Goal: Complete application form

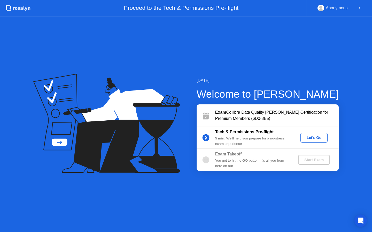
click at [310, 136] on div "Let's Go" at bounding box center [313, 138] width 23 height 4
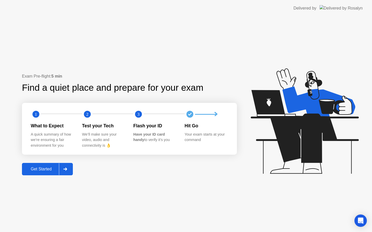
click at [40, 173] on button "Get Started" at bounding box center [47, 169] width 51 height 12
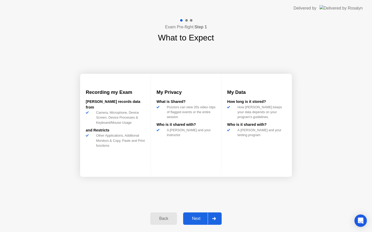
click at [195, 216] on div "Next" at bounding box center [195, 218] width 23 height 5
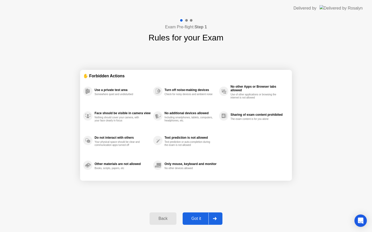
click at [195, 216] on div "Got it" at bounding box center [196, 218] width 24 height 5
select select "**********"
select select "*******"
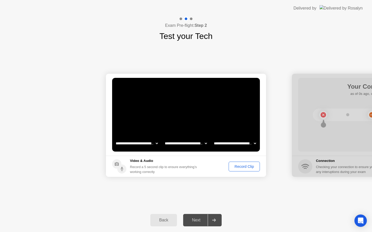
click at [253, 165] on div "Record Clip" at bounding box center [244, 167] width 28 height 4
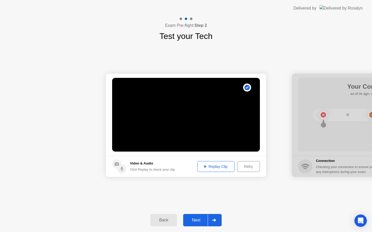
click at [199, 221] on div "Next" at bounding box center [195, 220] width 23 height 5
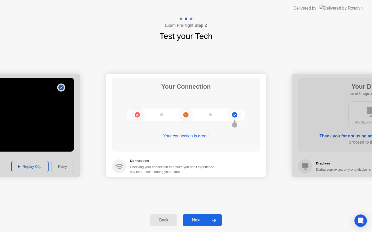
click at [191, 224] on button "Next" at bounding box center [202, 220] width 38 height 12
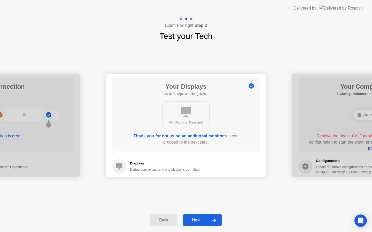
click at [194, 221] on div "Next" at bounding box center [195, 220] width 23 height 5
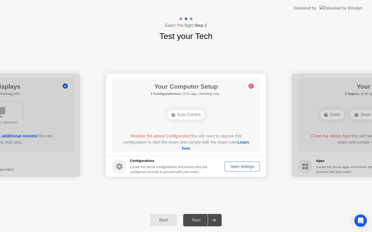
click at [185, 148] on link "Learn how" at bounding box center [215, 145] width 67 height 11
click at [241, 167] on div "Open Settings" at bounding box center [242, 167] width 32 height 4
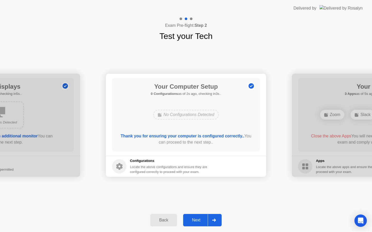
click at [197, 219] on div "Next" at bounding box center [195, 220] width 23 height 5
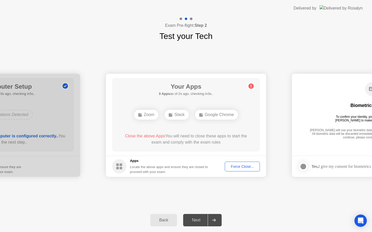
click at [240, 165] on div "Force Close..." at bounding box center [241, 167] width 31 height 4
click at [234, 166] on div "Force Close..." at bounding box center [241, 167] width 31 height 4
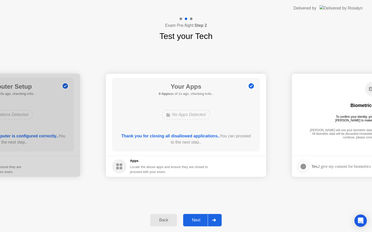
click at [194, 220] on div "Next" at bounding box center [195, 220] width 23 height 5
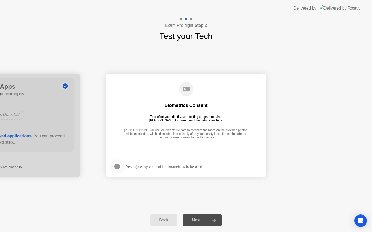
click at [180, 165] on div "Yes, I give my consent for biometrics to be used" at bounding box center [163, 166] width 77 height 5
click at [117, 167] on div at bounding box center [117, 167] width 6 height 6
click at [198, 221] on div "Next" at bounding box center [195, 220] width 23 height 5
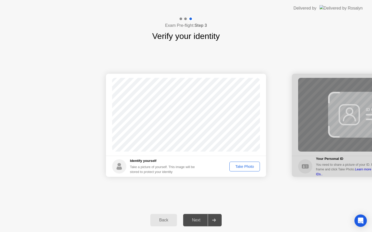
click at [247, 169] on div "Take Photo" at bounding box center [244, 167] width 27 height 4
click at [198, 220] on div "Next" at bounding box center [195, 220] width 23 height 5
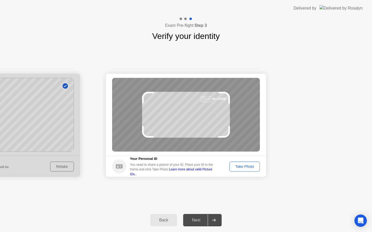
click at [243, 165] on div "Take Photo" at bounding box center [244, 167] width 27 height 4
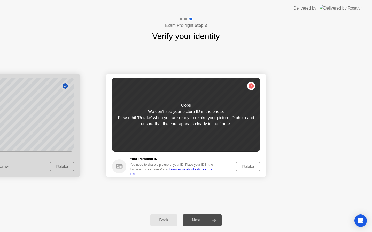
click at [153, 223] on div "Back" at bounding box center [163, 220] width 23 height 5
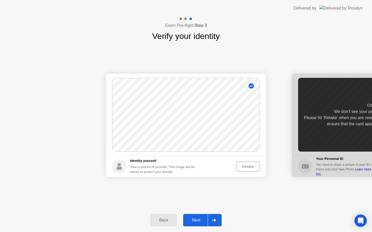
click at [244, 162] on button "Retake" at bounding box center [248, 167] width 24 height 10
click at [151, 61] on div "Success Photo is correctly taken Identify yourself Take a picture of yourself. …" at bounding box center [186, 125] width 372 height 166
